Goal: Information Seeking & Learning: Check status

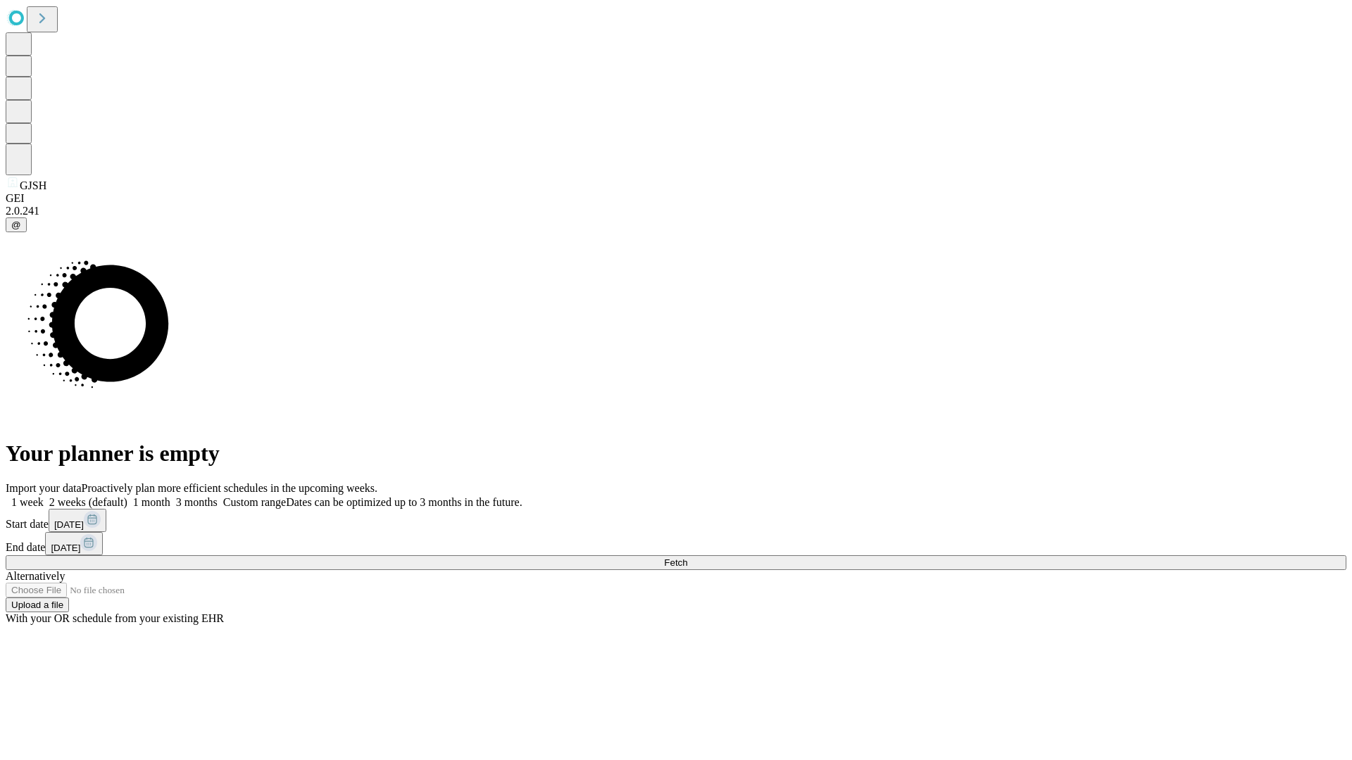
click at [687, 558] on span "Fetch" at bounding box center [675, 563] width 23 height 11
